Goal: Use online tool/utility: Utilize a website feature to perform a specific function

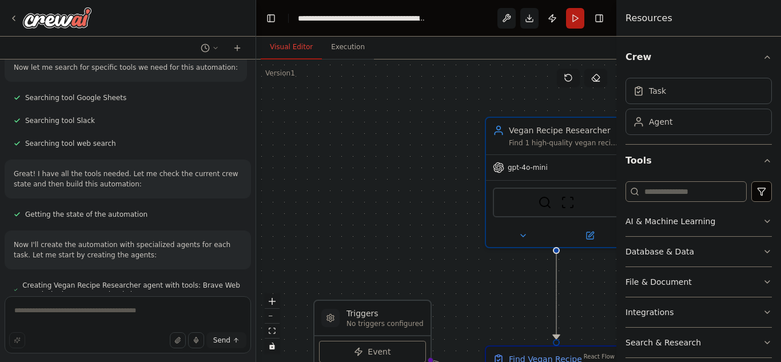
drag, startPoint x: 0, startPoint y: 0, endPoint x: 407, endPoint y: 219, distance: 462.1
click at [407, 219] on div ".deletable-edge-delete-btn { width: 20px; height: 20px; border: 0px solid #ffff…" at bounding box center [436, 210] width 360 height 302
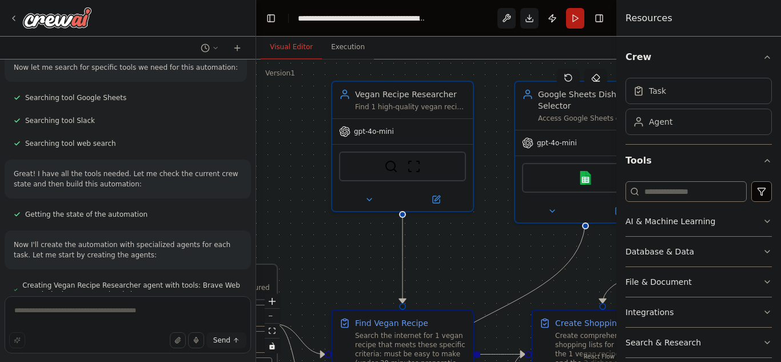
drag, startPoint x: 364, startPoint y: 246, endPoint x: 207, endPoint y: 207, distance: 161.8
click at [207, 207] on div "I want an automation that does the following: Finds 1 recommended vegan recipe …" at bounding box center [390, 181] width 781 height 362
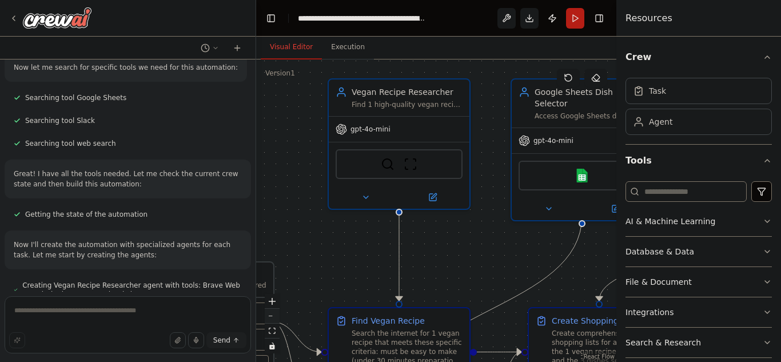
click at [271, 316] on icon "zoom out" at bounding box center [272, 316] width 7 height 1
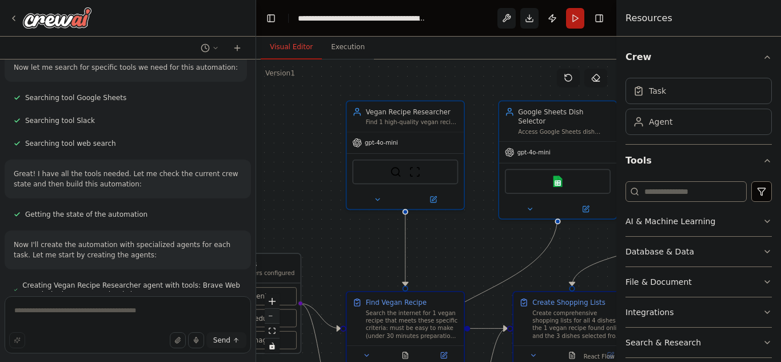
click at [271, 316] on icon "zoom out" at bounding box center [272, 316] width 7 height 1
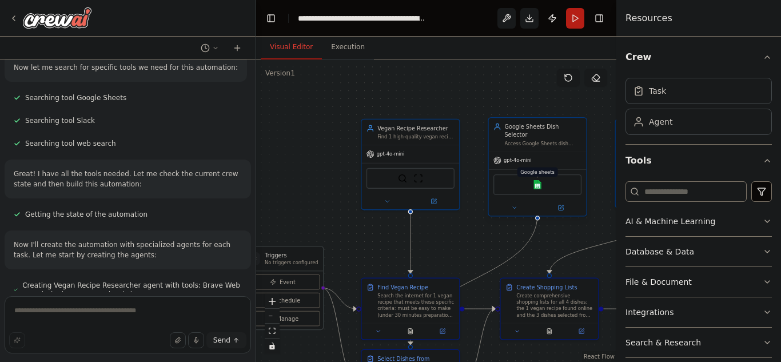
click at [539, 180] on img at bounding box center [538, 185] width 10 height 10
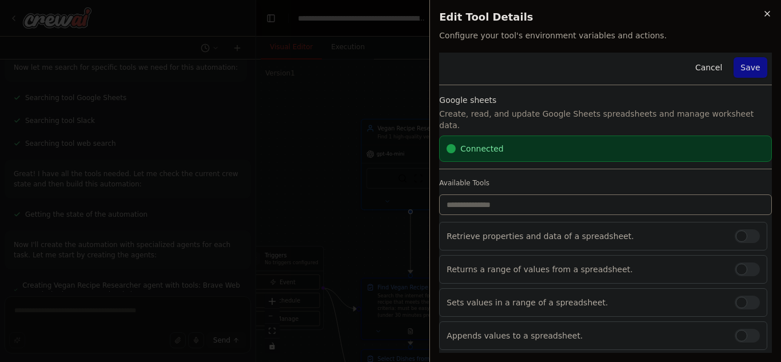
click at [766, 14] on icon "button" at bounding box center [766, 13] width 9 height 9
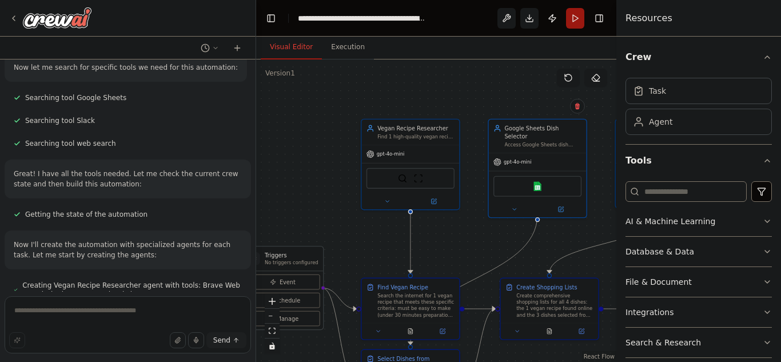
click at [577, 17] on button "Run" at bounding box center [575, 18] width 18 height 21
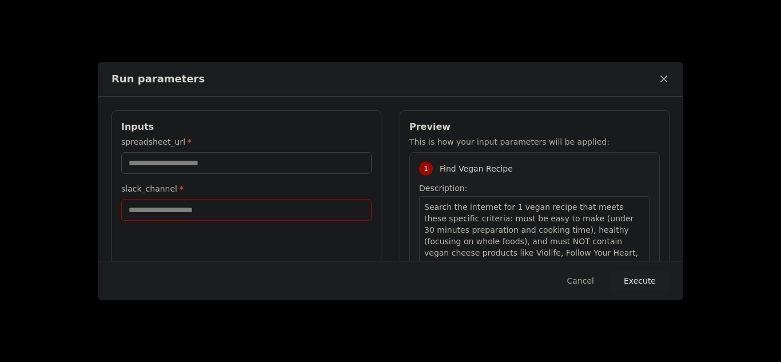
click at [174, 207] on input "slack_channel *" at bounding box center [246, 210] width 250 height 22
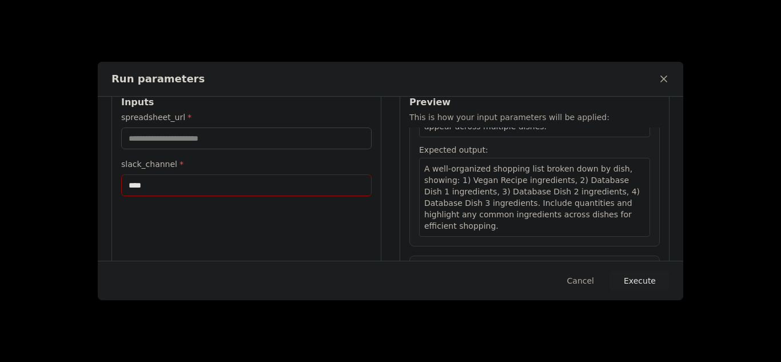
scroll to position [24, 0]
type input "****"
click at [206, 140] on input "spreadsheet_url *" at bounding box center [246, 139] width 250 height 22
paste input "**********"
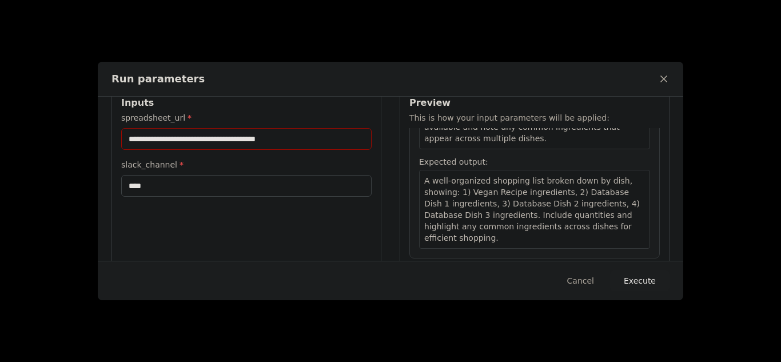
type input "**********"
click at [645, 271] on button "Execute" at bounding box center [639, 280] width 59 height 21
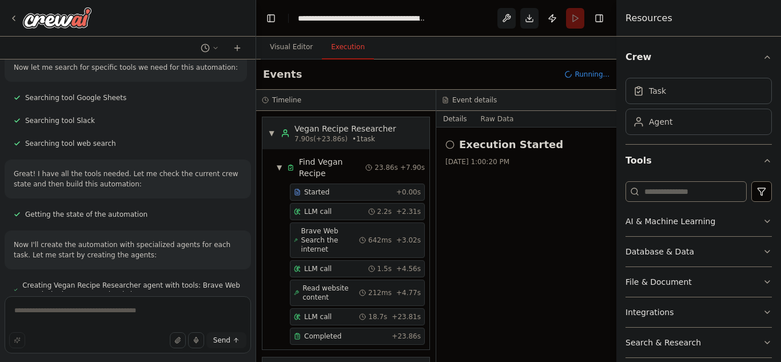
scroll to position [31, 0]
